Goal: Obtain resource: Obtain resource

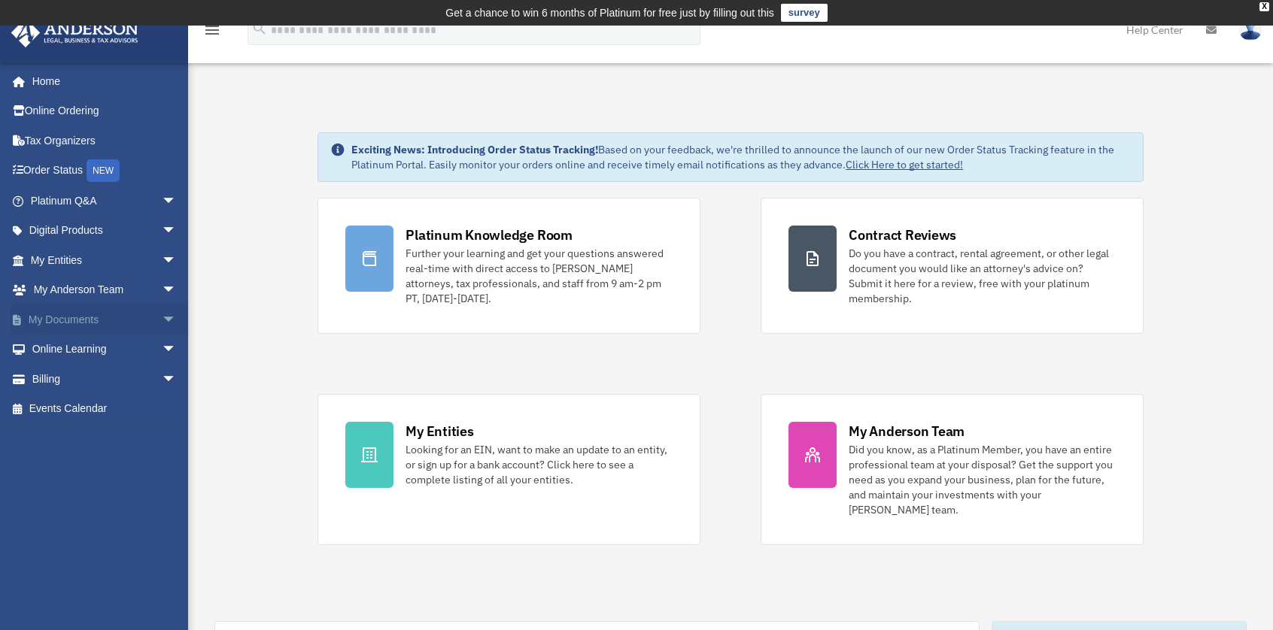
click at [162, 314] on span "arrow_drop_down" at bounding box center [177, 320] width 30 height 31
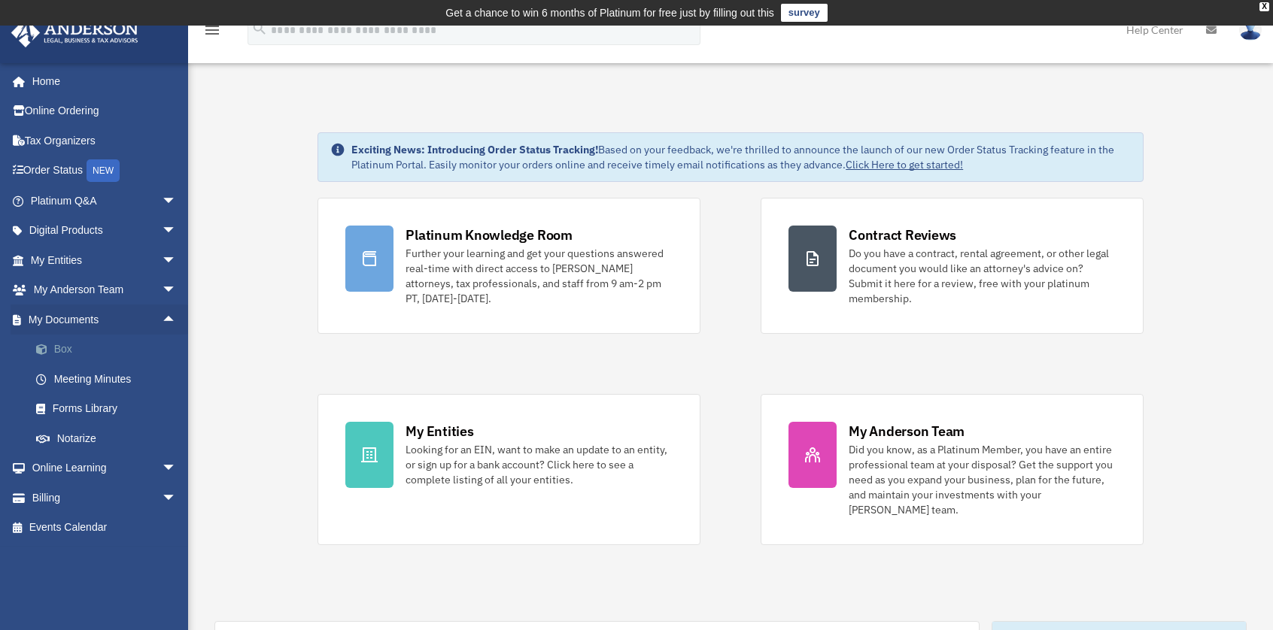
click at [66, 356] on link "Box" at bounding box center [110, 350] width 178 height 30
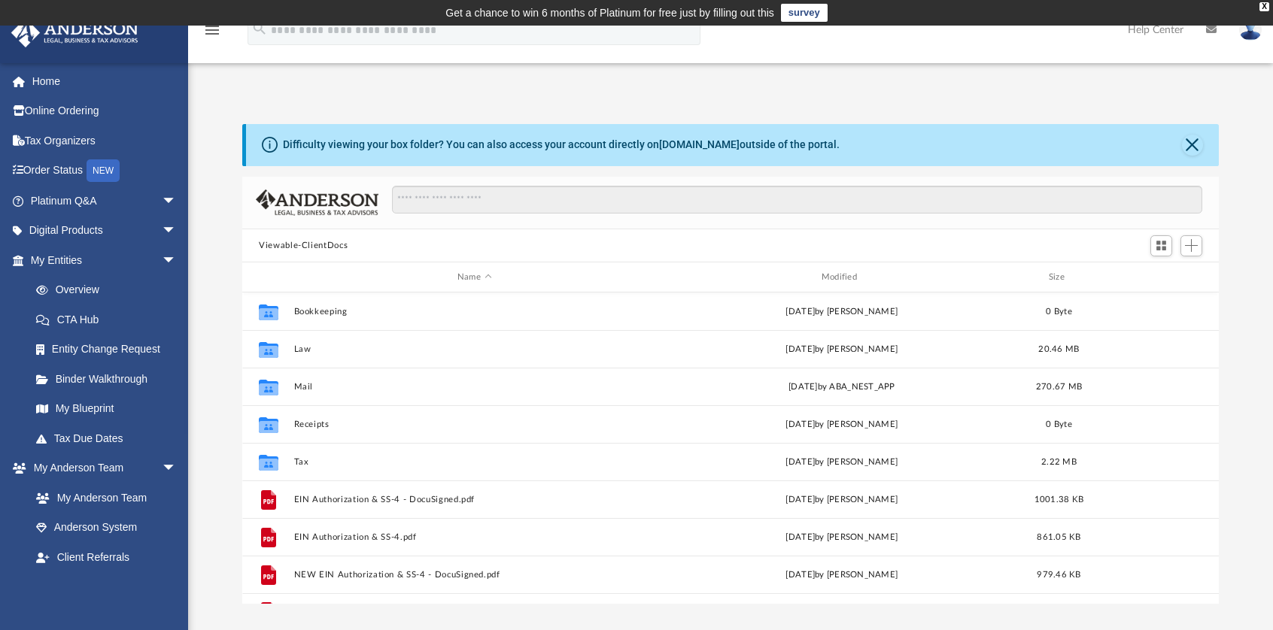
scroll to position [330, 964]
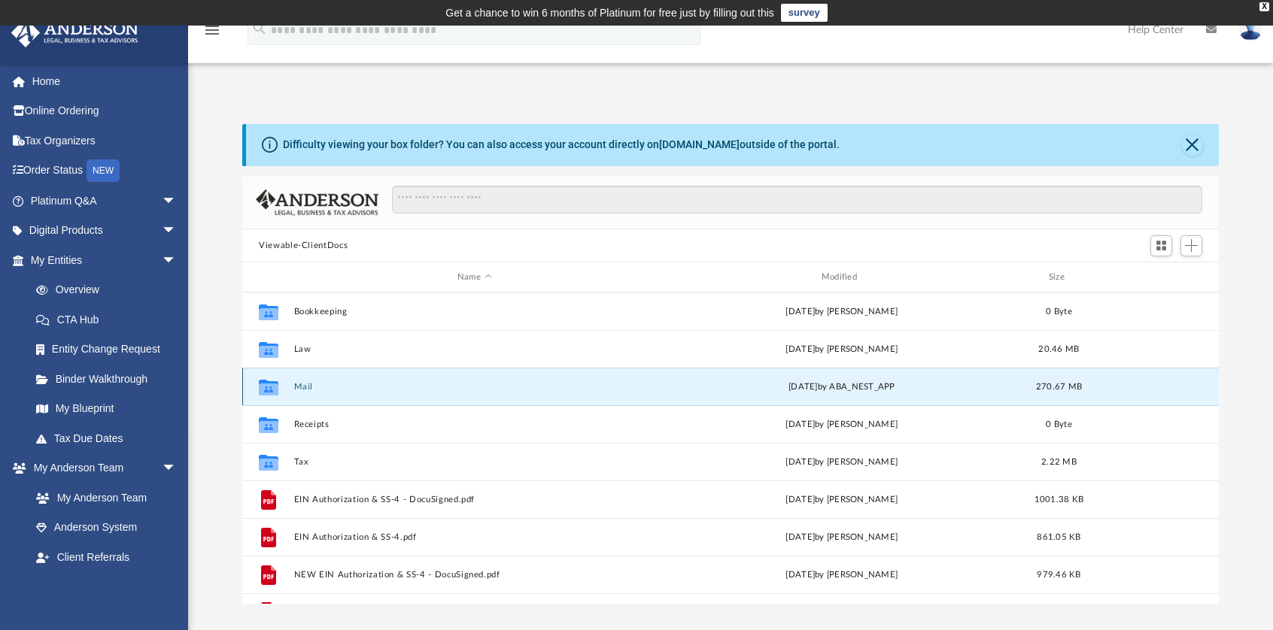
click at [309, 389] on button "Mail" at bounding box center [474, 387] width 361 height 10
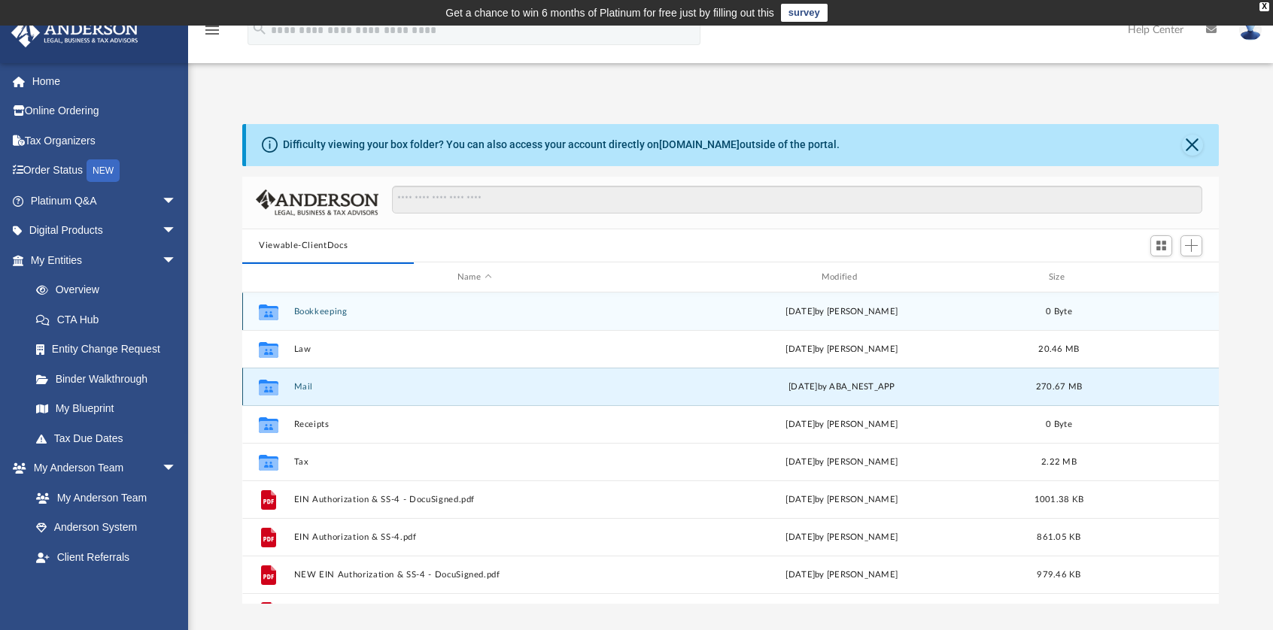
scroll to position [12, 12]
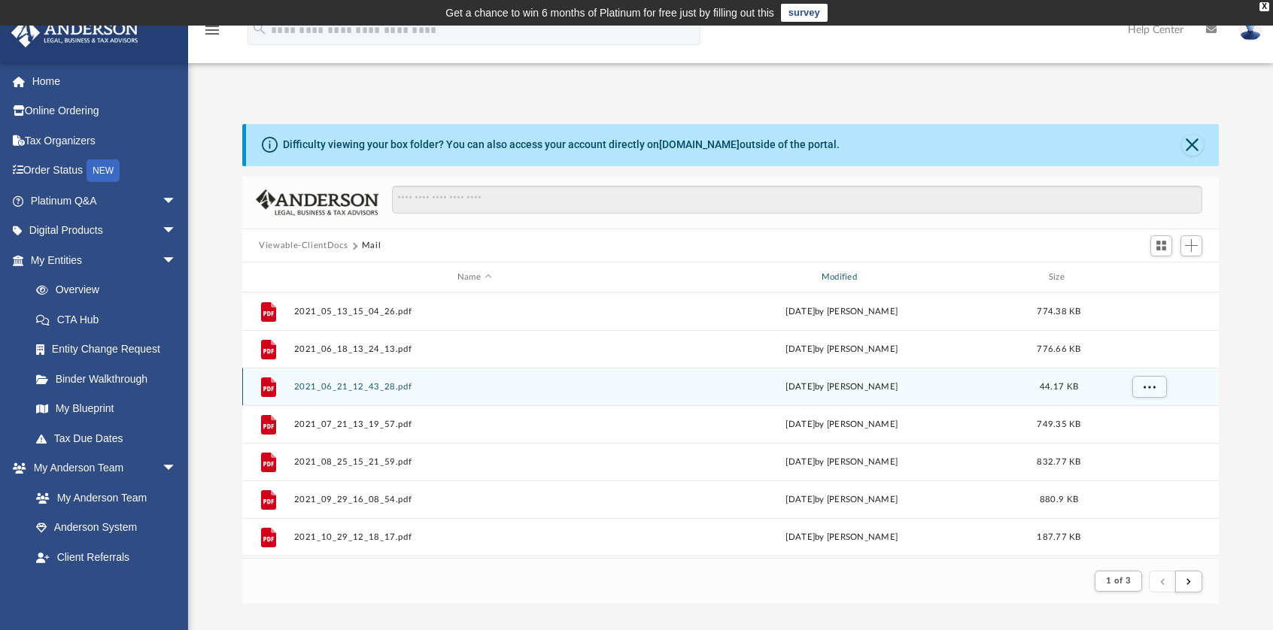
click at [847, 278] on div "Modified" at bounding box center [841, 278] width 361 height 14
click at [846, 279] on div "Modified" at bounding box center [841, 278] width 361 height 14
click at [837, 275] on div "Modified" at bounding box center [841, 278] width 361 height 14
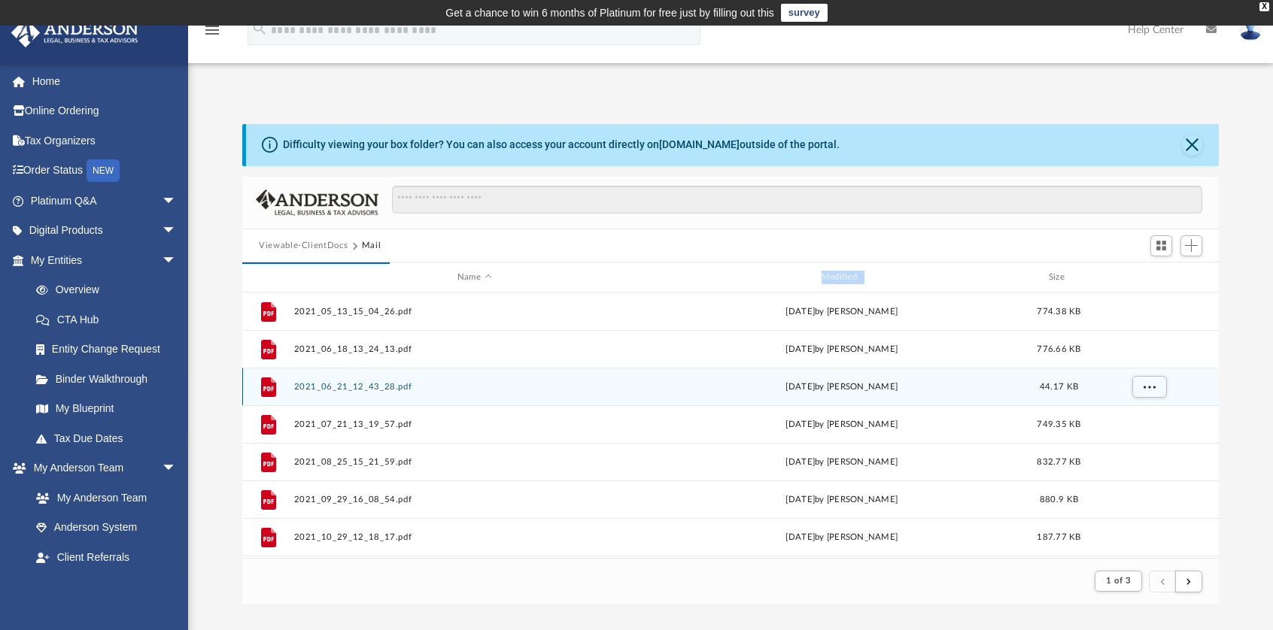
click at [837, 275] on div "Modified" at bounding box center [841, 278] width 361 height 14
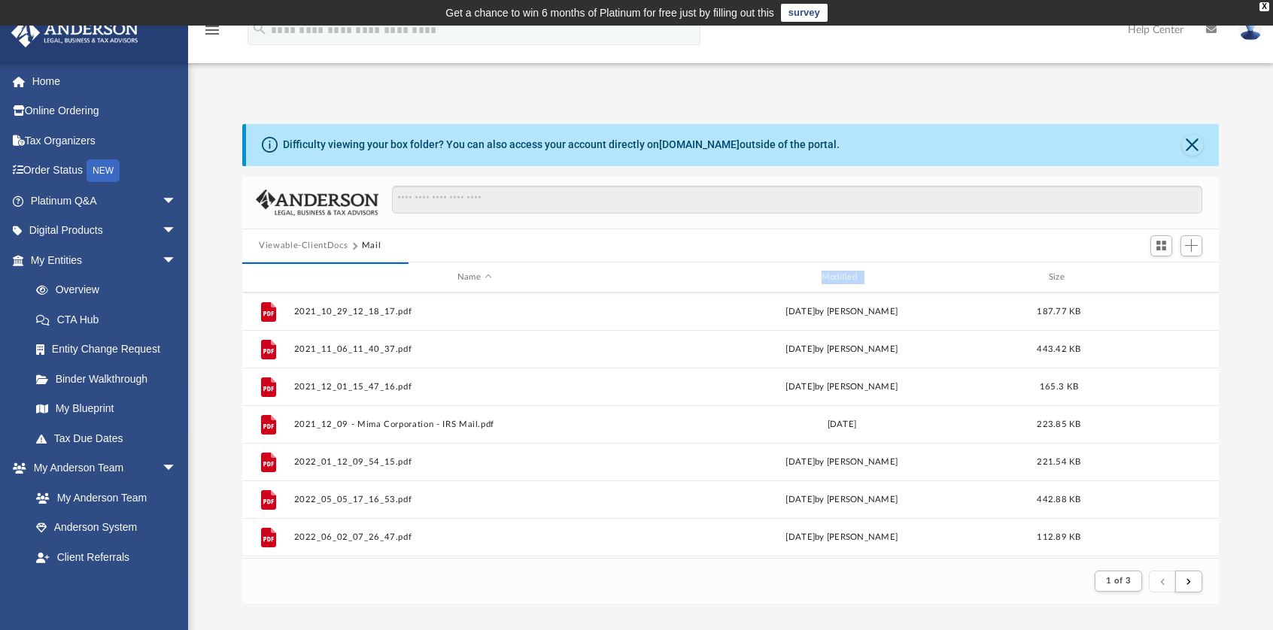
scroll to position [0, 0]
click at [849, 282] on div "Modified" at bounding box center [841, 278] width 361 height 14
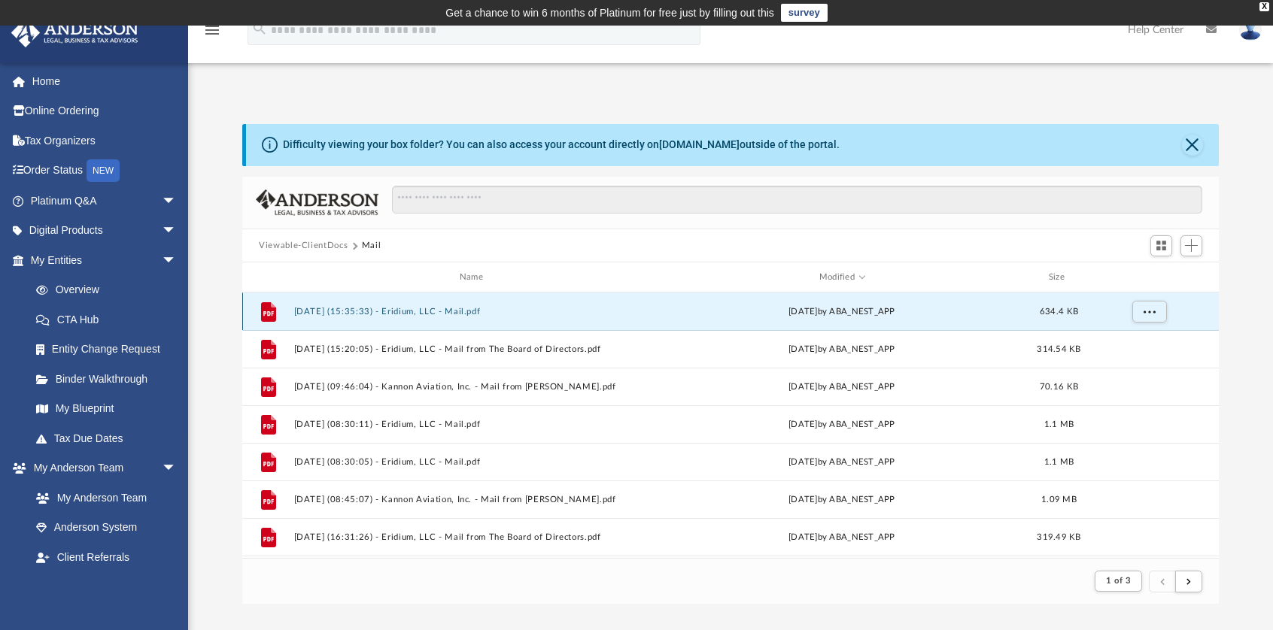
click at [467, 312] on button "[DATE] (15:35:33) - Eridium, LLC - Mail.pdf" at bounding box center [474, 312] width 361 height 10
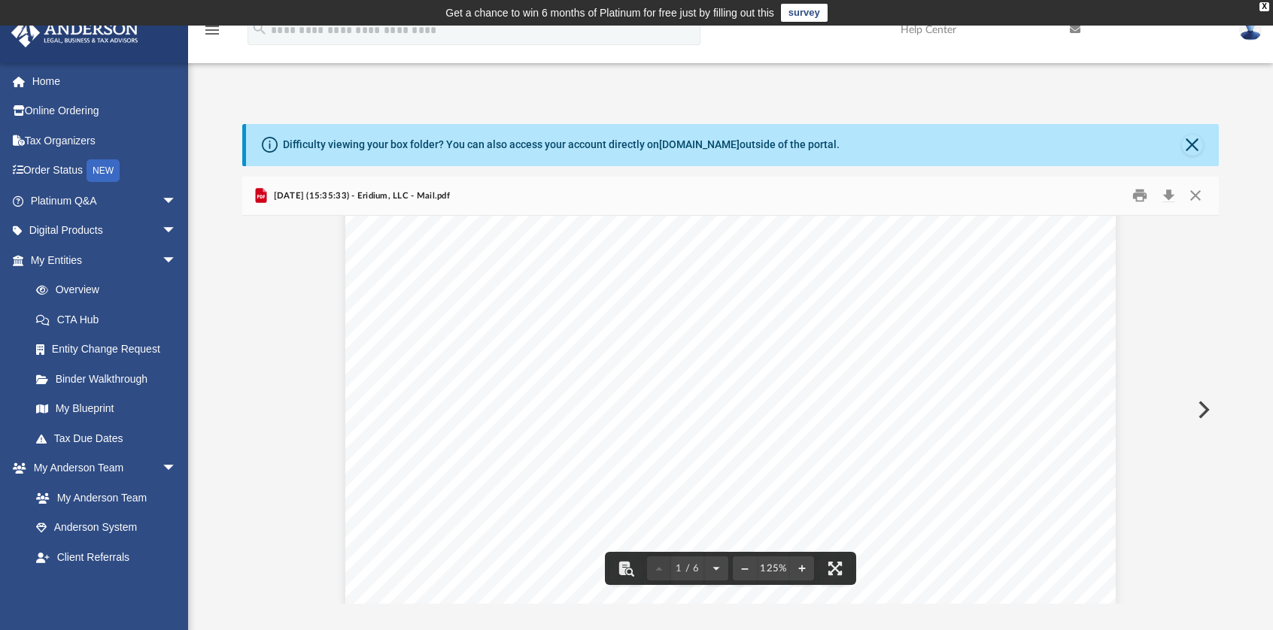
scroll to position [226, 0]
click at [1168, 195] on button "Download" at bounding box center [1168, 195] width 27 height 23
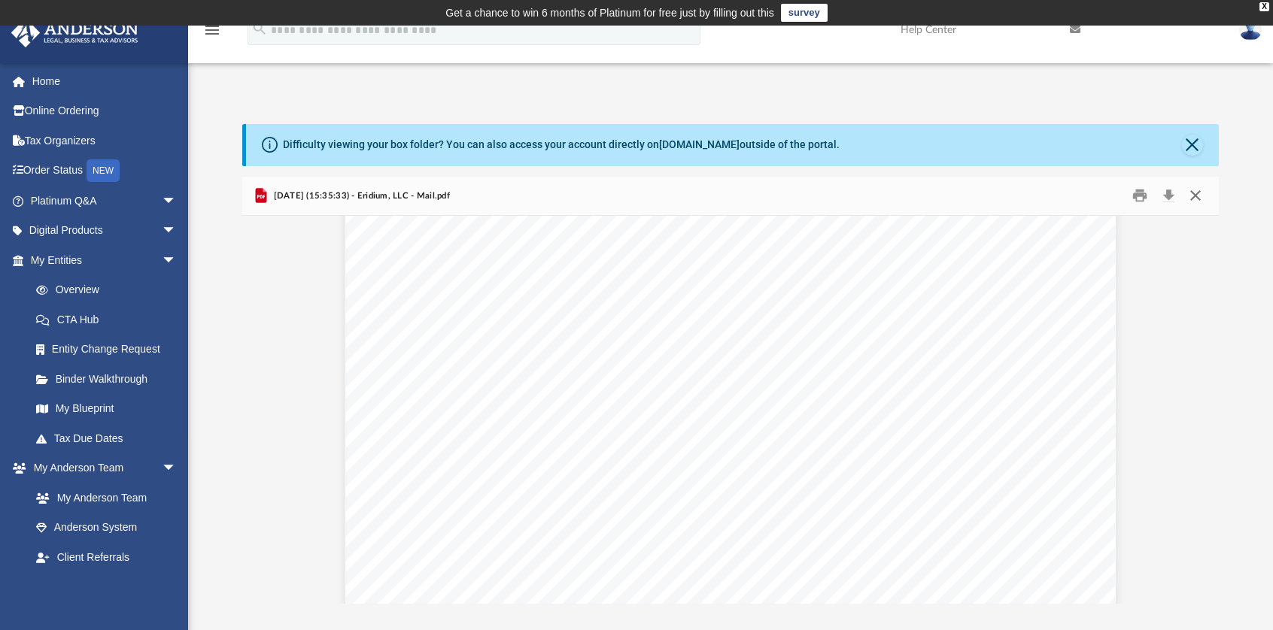
click at [1198, 202] on button "Close" at bounding box center [1195, 195] width 27 height 23
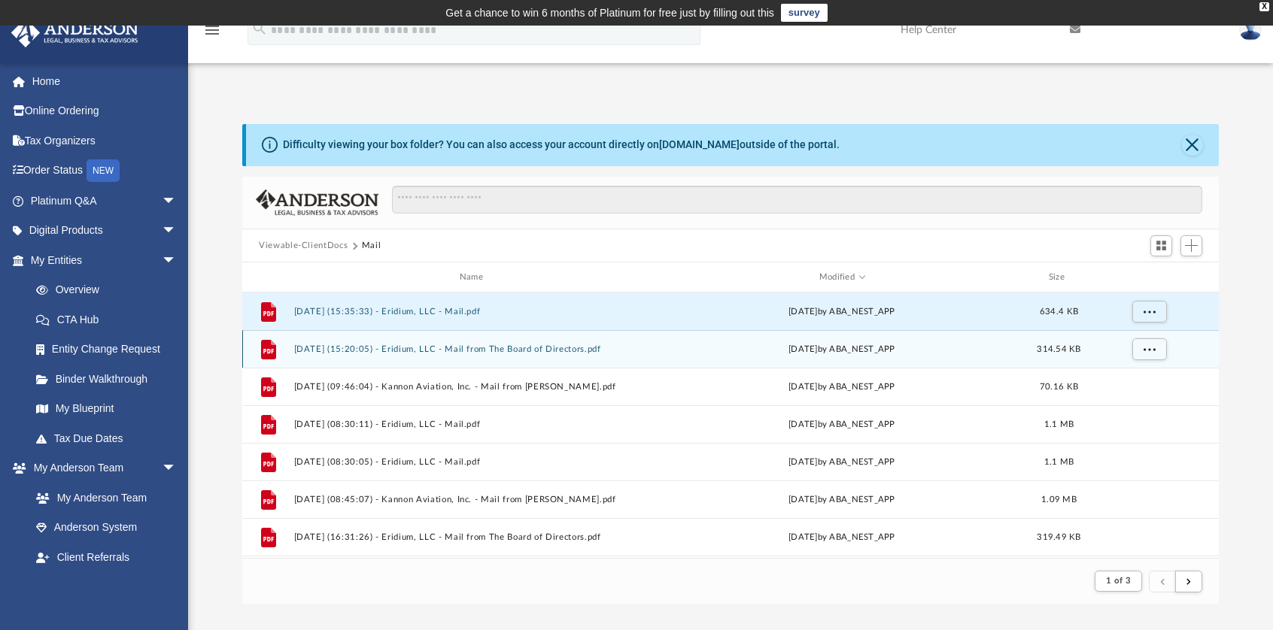
click at [576, 348] on button "[DATE] (15:20:05) - Eridium, LLC - Mail from The Board of Directors.pdf" at bounding box center [474, 350] width 361 height 10
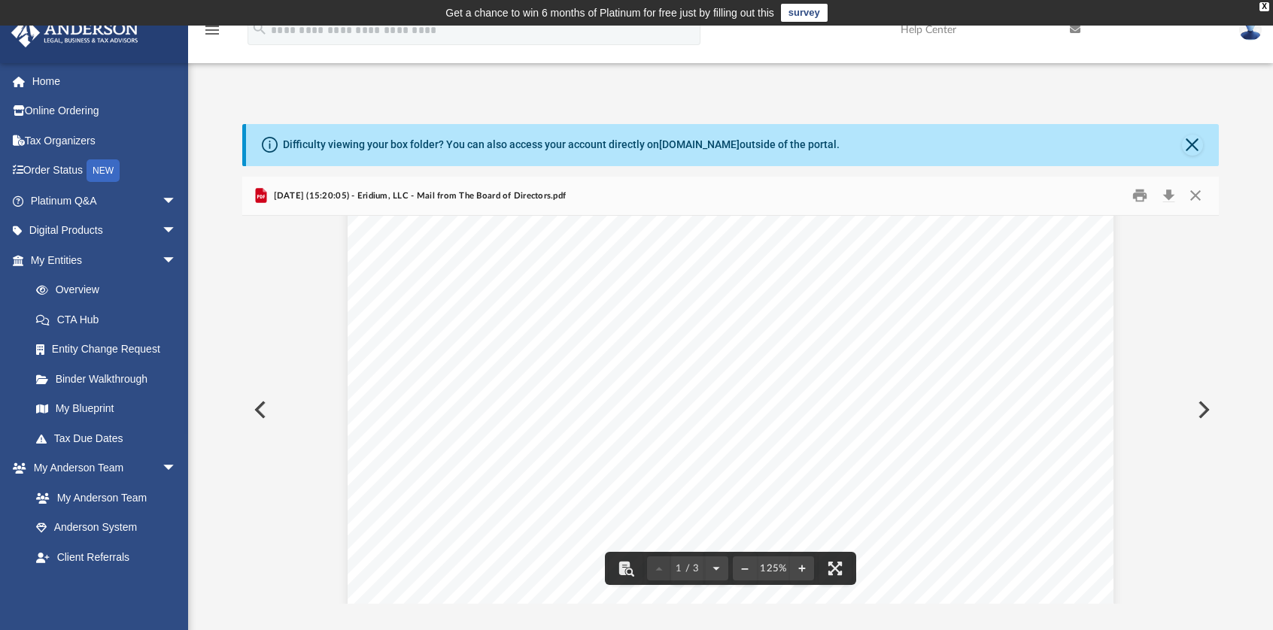
scroll to position [0, 0]
click at [1207, 192] on button "Close" at bounding box center [1195, 195] width 27 height 23
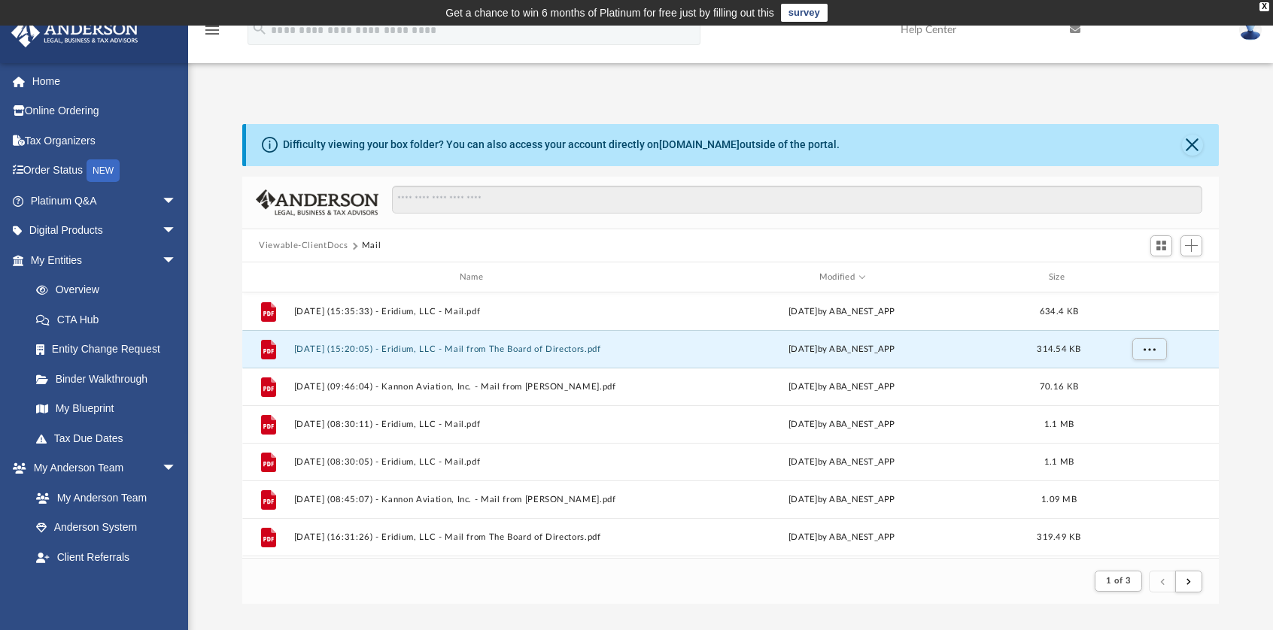
click at [306, 245] on button "Viewable-ClientDocs" at bounding box center [303, 246] width 89 height 14
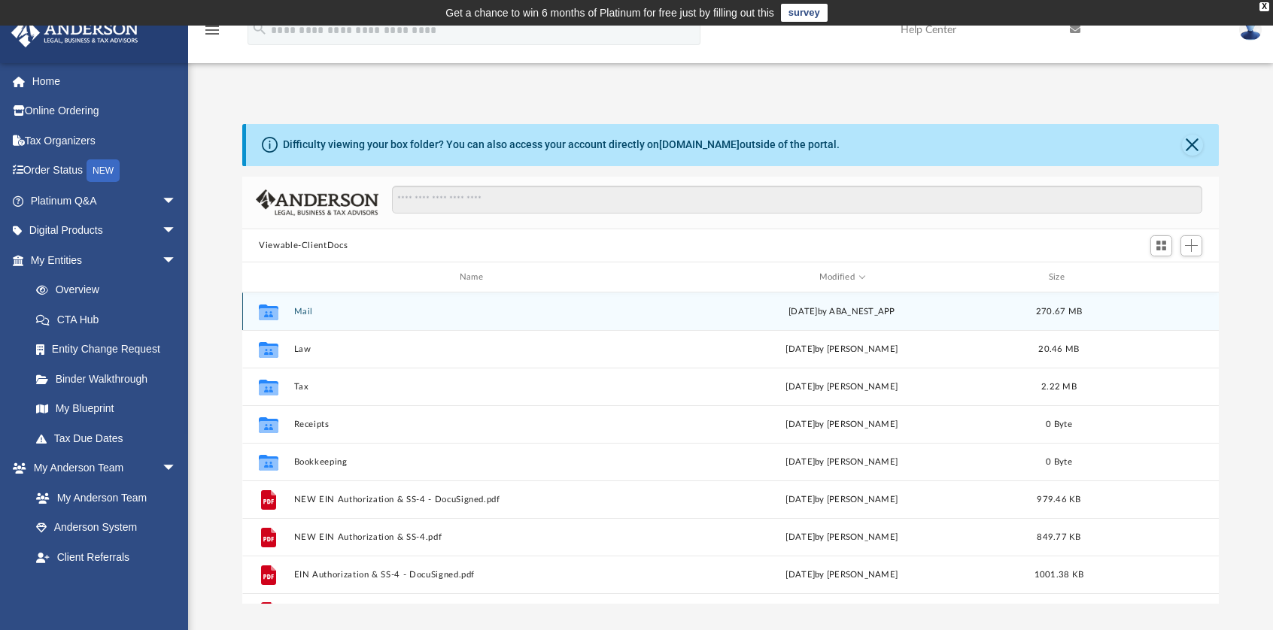
scroll to position [330, 964]
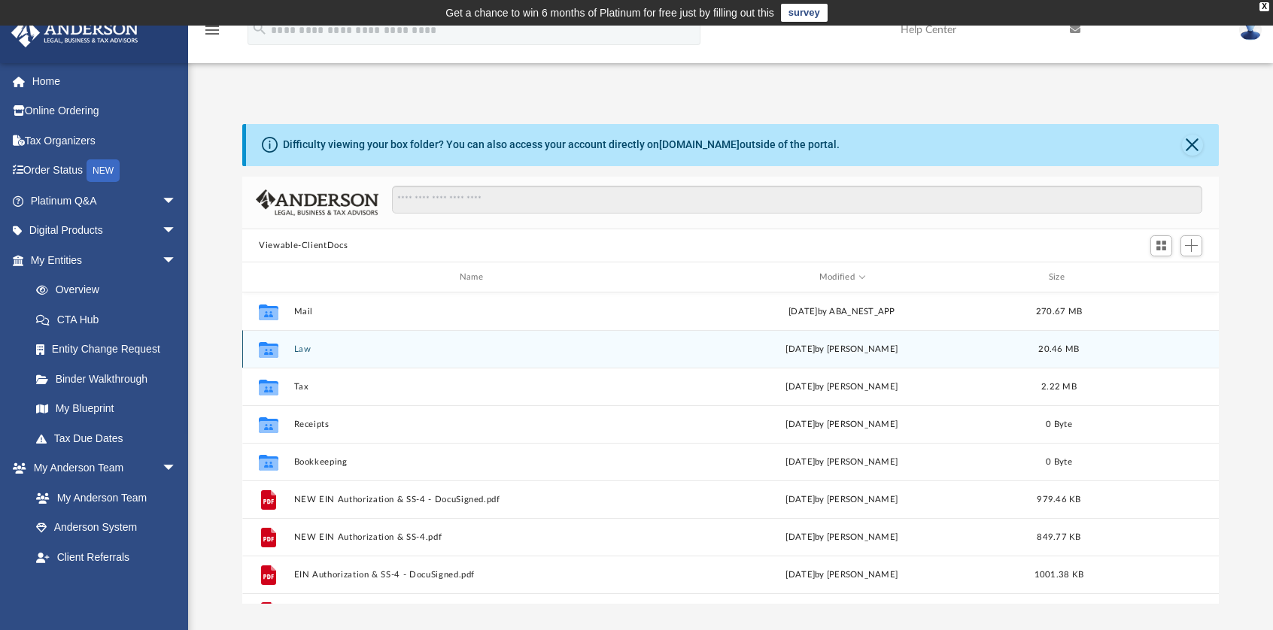
click at [301, 353] on button "Law" at bounding box center [474, 350] width 361 height 10
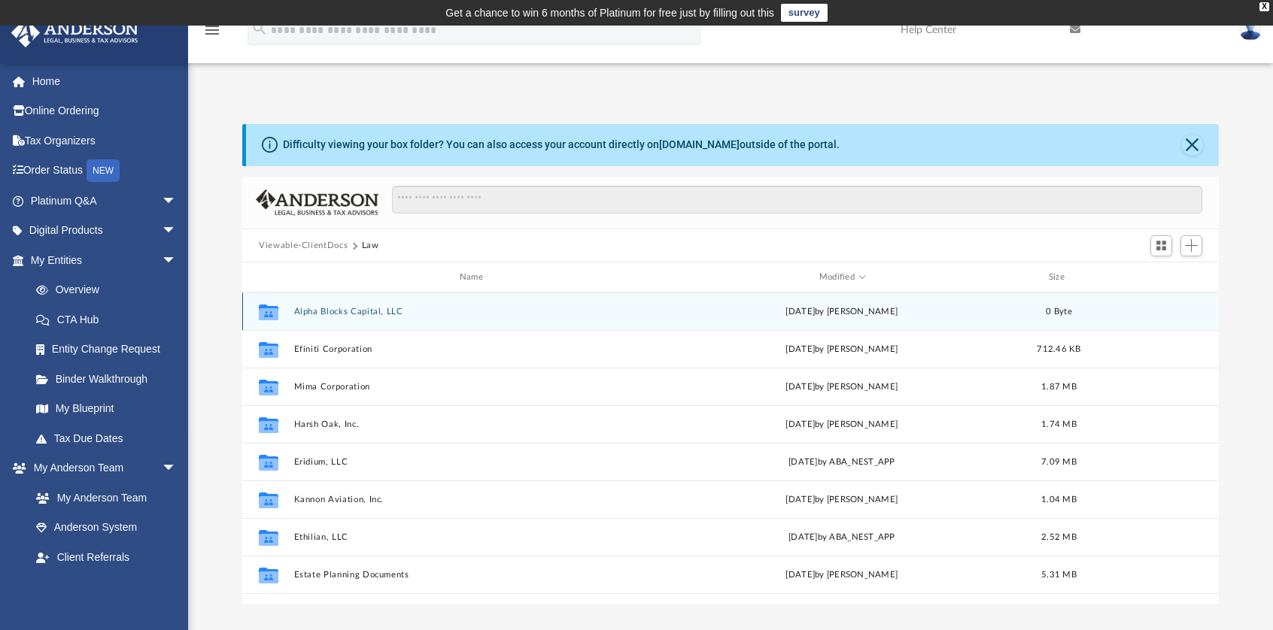
click at [371, 309] on button "Alpha Blocks Capital, LLC" at bounding box center [474, 312] width 361 height 10
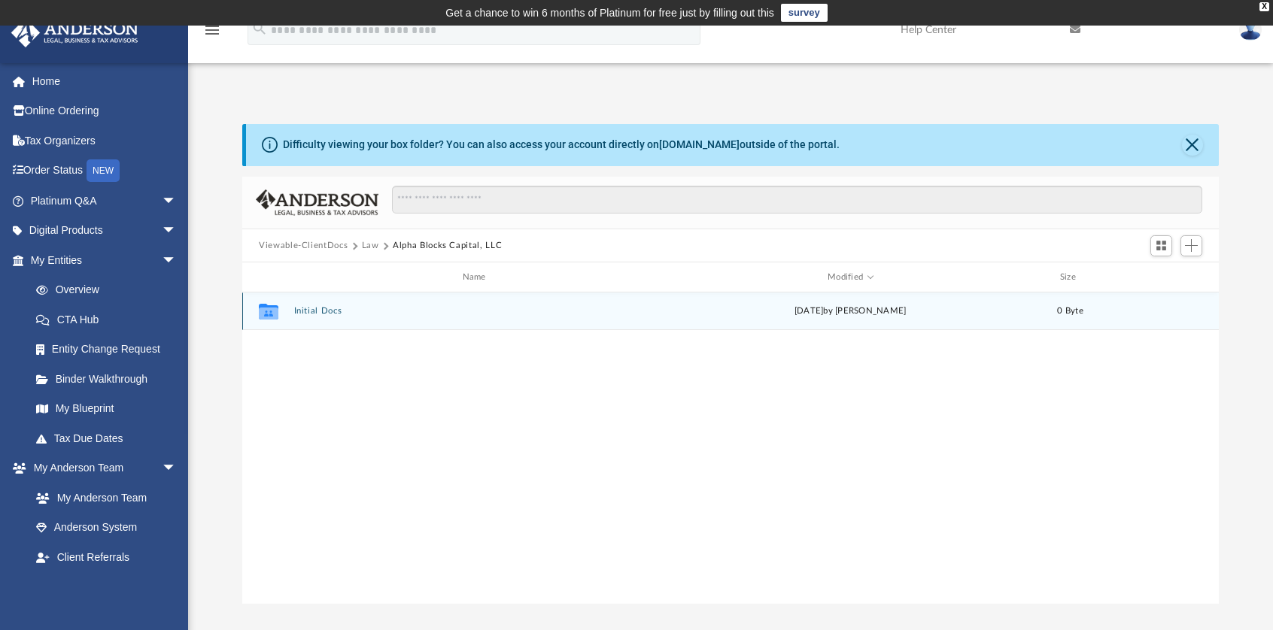
click at [322, 312] on button "Initial Docs" at bounding box center [477, 312] width 366 height 10
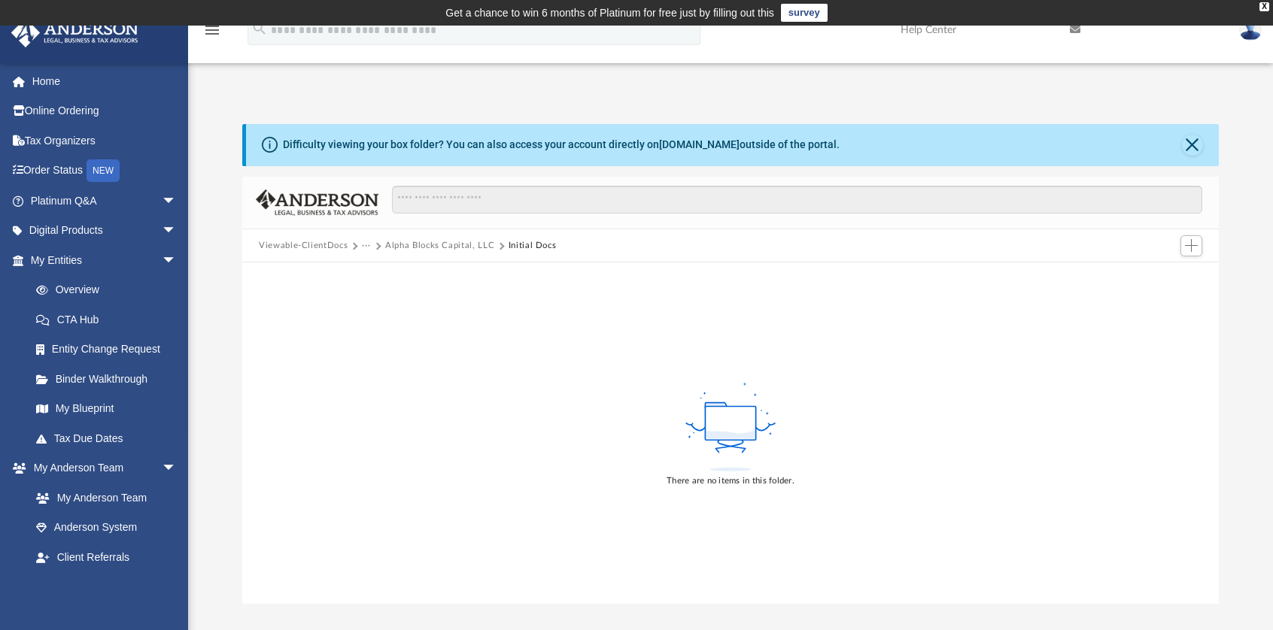
click at [426, 244] on button "Alpha Blocks Capital, LLC" at bounding box center [439, 246] width 109 height 14
click at [363, 240] on button "Law" at bounding box center [370, 246] width 17 height 14
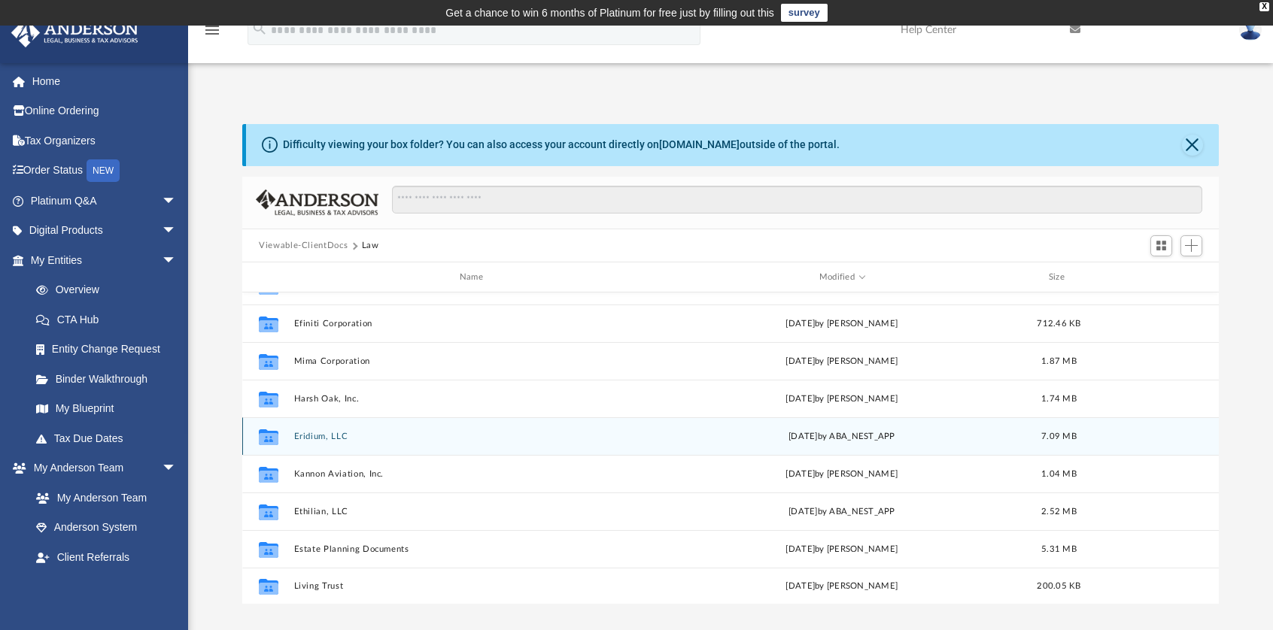
scroll to position [0, 0]
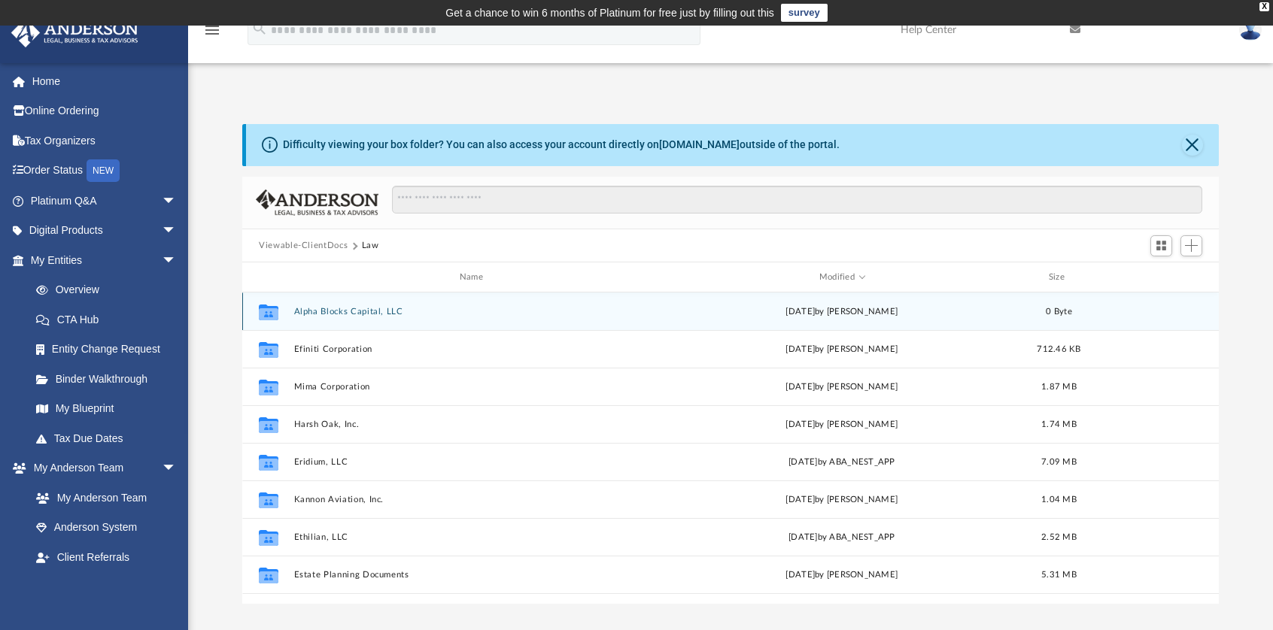
click at [348, 311] on button "Alpha Blocks Capital, LLC" at bounding box center [474, 312] width 361 height 10
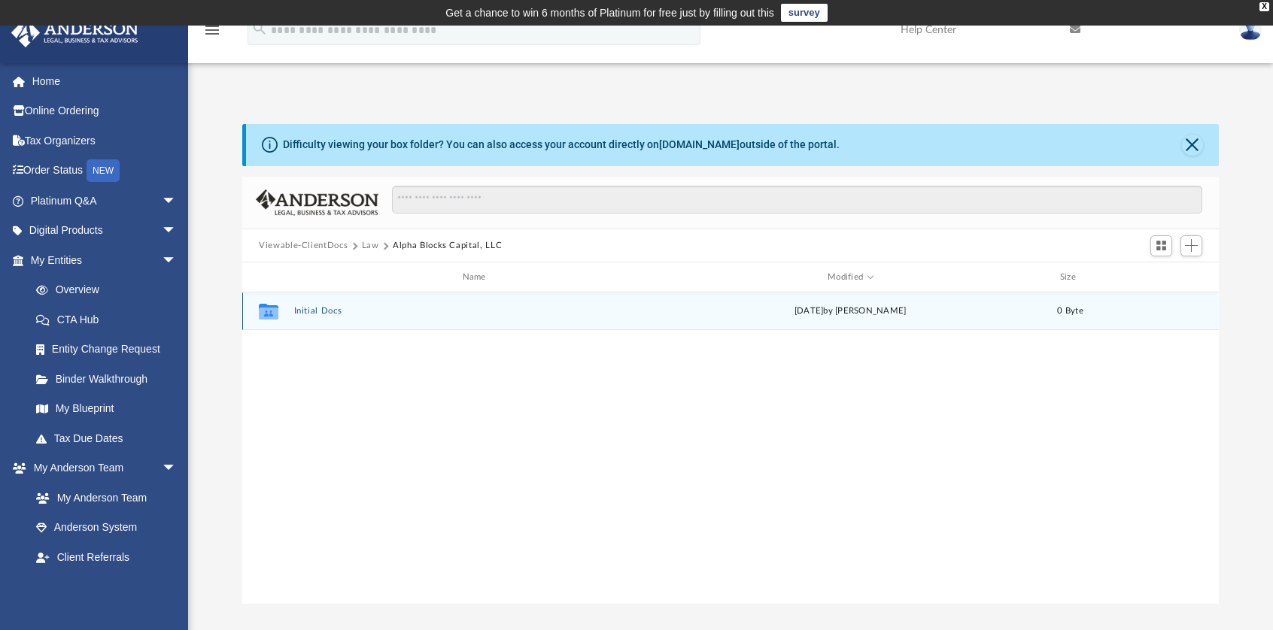
click at [334, 311] on button "Initial Docs" at bounding box center [477, 312] width 366 height 10
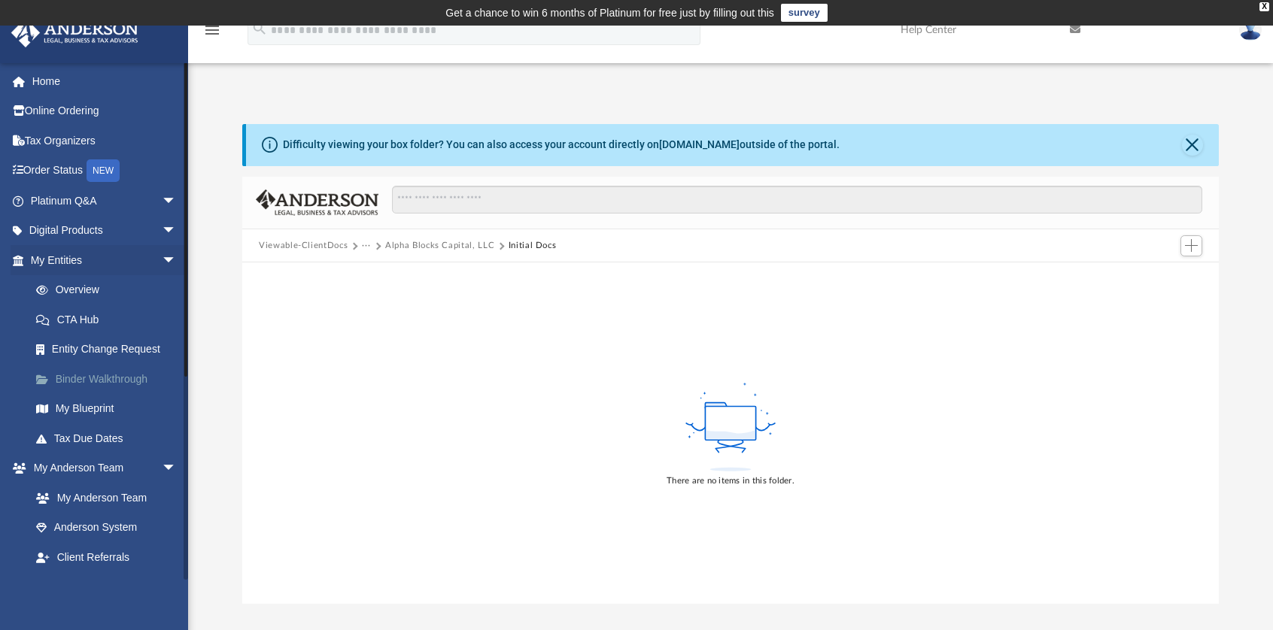
click at [114, 372] on link "Binder Walkthrough" at bounding box center [110, 379] width 178 height 30
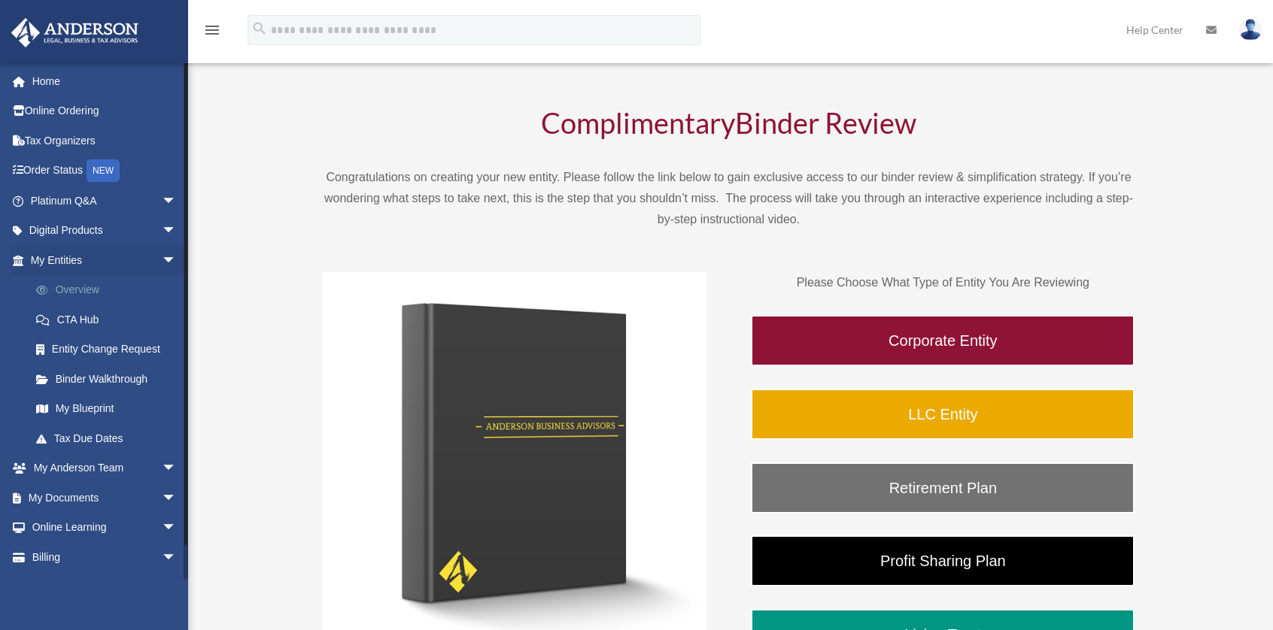
click at [76, 294] on link "Overview" at bounding box center [110, 290] width 178 height 30
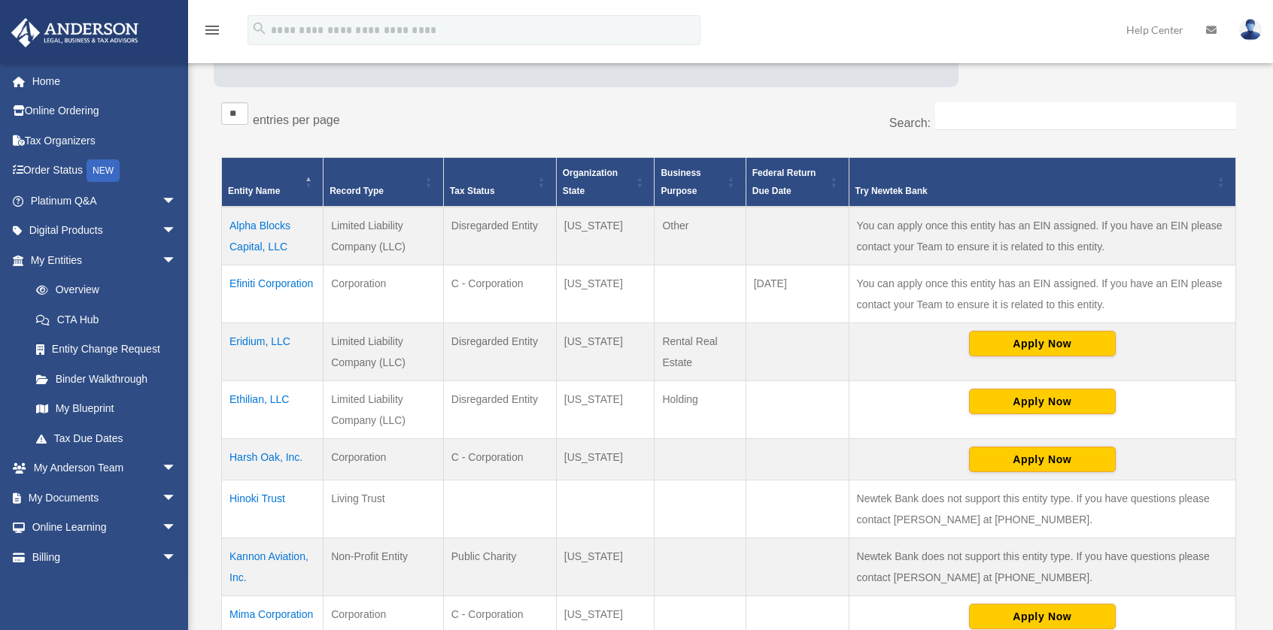
scroll to position [251, 0]
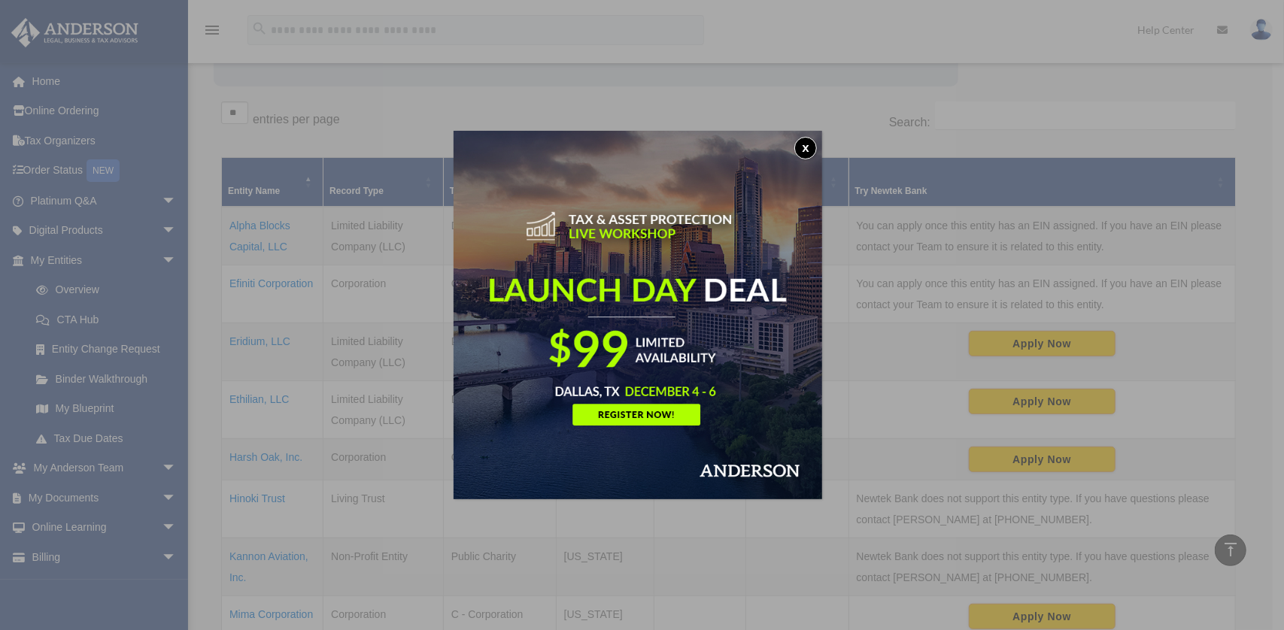
click at [795, 148] on img at bounding box center [638, 315] width 369 height 369
click at [816, 147] on button "x" at bounding box center [805, 148] width 23 height 23
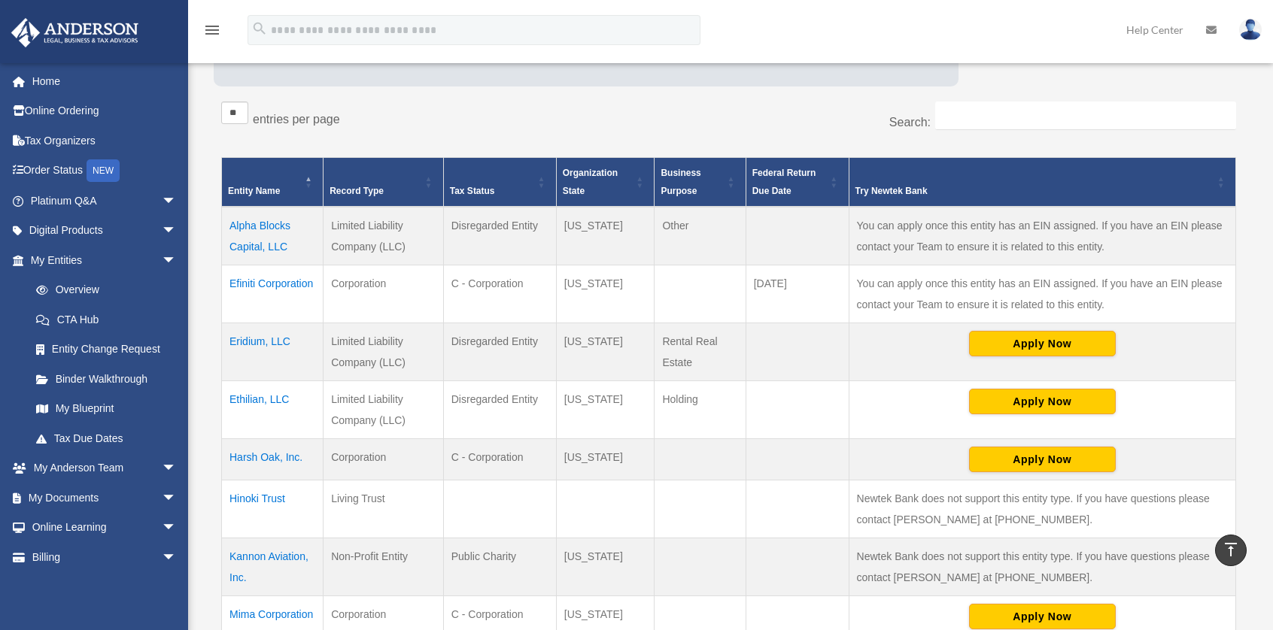
click at [268, 228] on td "Alpha Blocks Capital, LLC" at bounding box center [273, 236] width 102 height 59
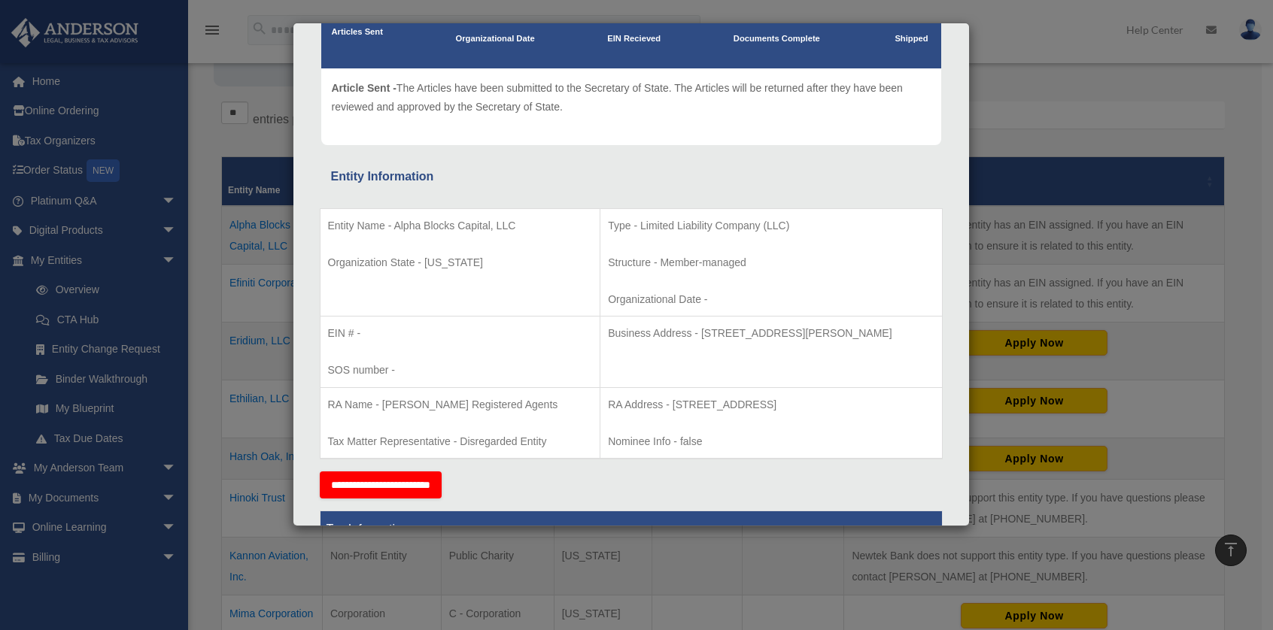
scroll to position [0, 0]
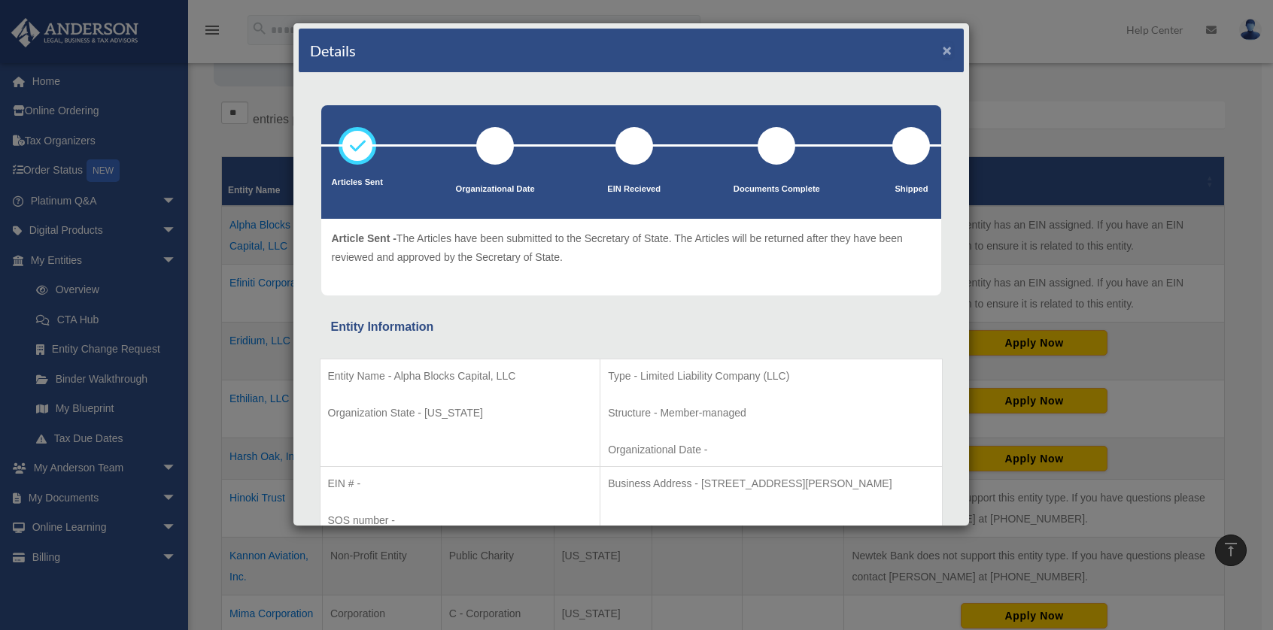
click at [943, 47] on button "×" at bounding box center [948, 50] width 10 height 16
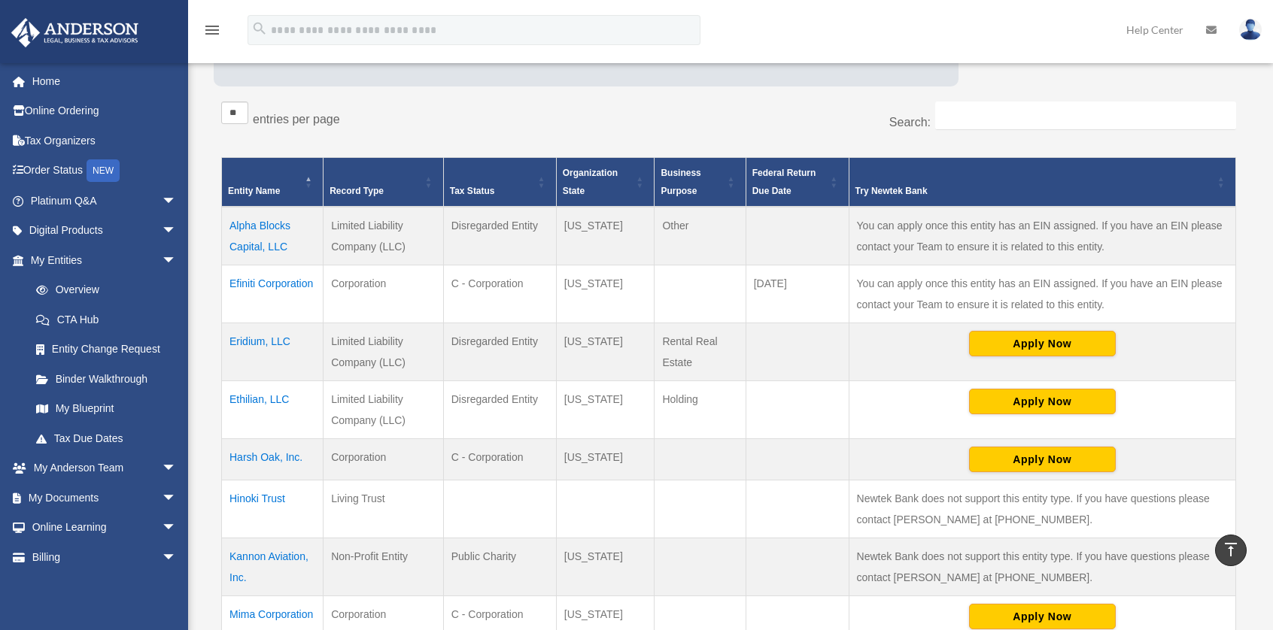
scroll to position [327, 0]
